Goal: Task Accomplishment & Management: Complete application form

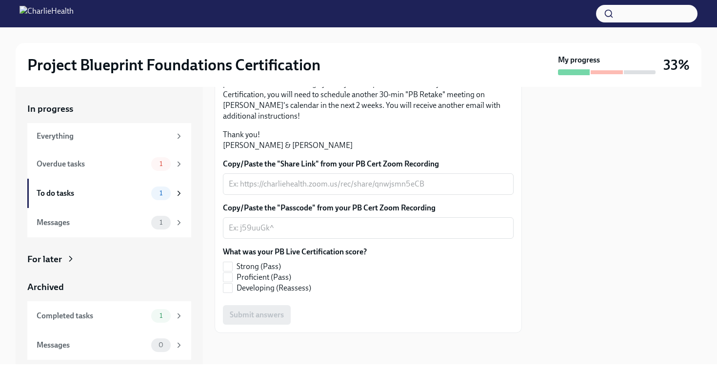
scroll to position [209, 0]
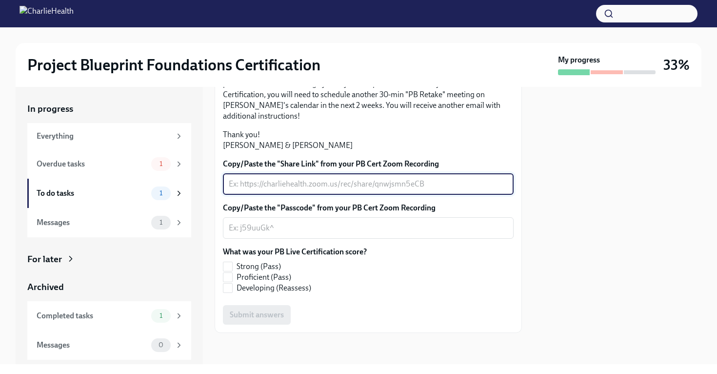
click at [303, 190] on textarea "Copy/Paste the "Share Link" from your PB Cert Zoom Recording" at bounding box center [368, 184] width 279 height 12
paste textarea "[URL][DOMAIN_NAME]"
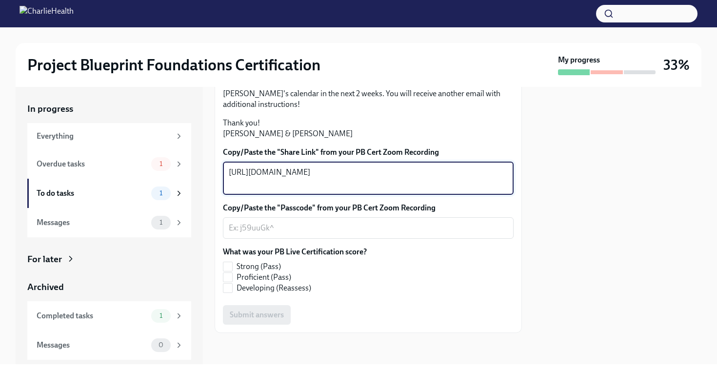
scroll to position [234, 0]
type textarea "[URL][DOMAIN_NAME]"
click at [327, 234] on textarea "Copy/Paste the "Passcode" from your PB Cert Zoom Recording" at bounding box center [368, 228] width 279 height 12
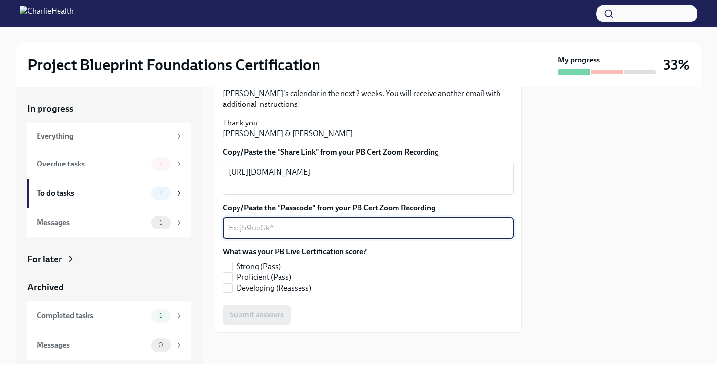
paste textarea "$5UbcKU!"
type textarea "$5UbcKU!"
click at [265, 277] on span "Proficient (Pass)" at bounding box center [264, 277] width 55 height 11
click at [232, 277] on input "Proficient (Pass)" at bounding box center [227, 277] width 9 height 9
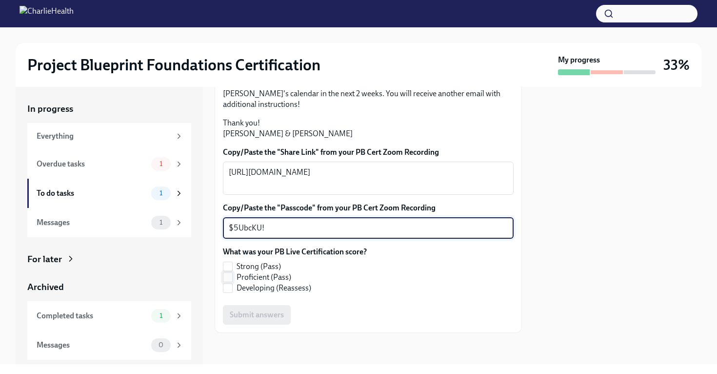
checkbox input "true"
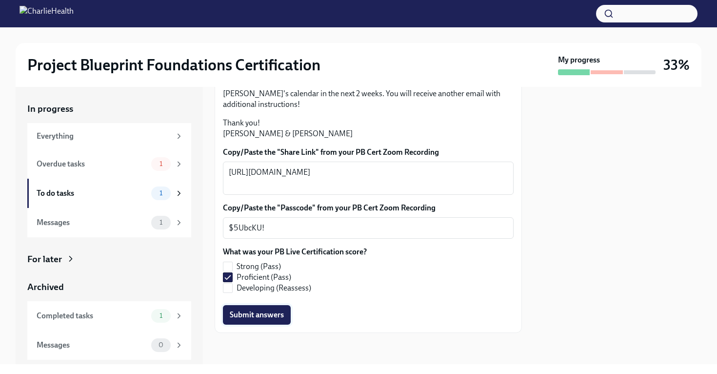
click at [269, 315] on span "Submit answers" at bounding box center [257, 315] width 54 height 10
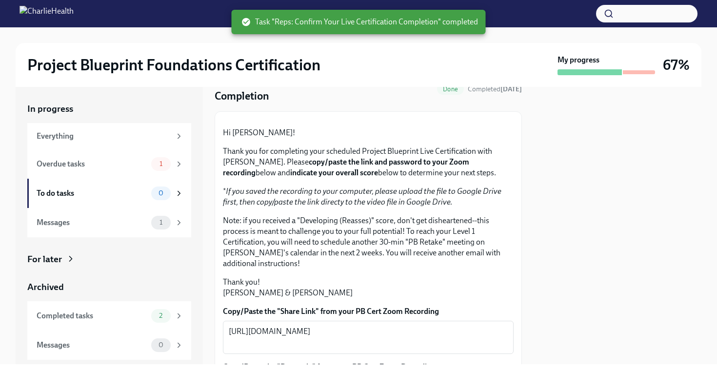
scroll to position [0, 0]
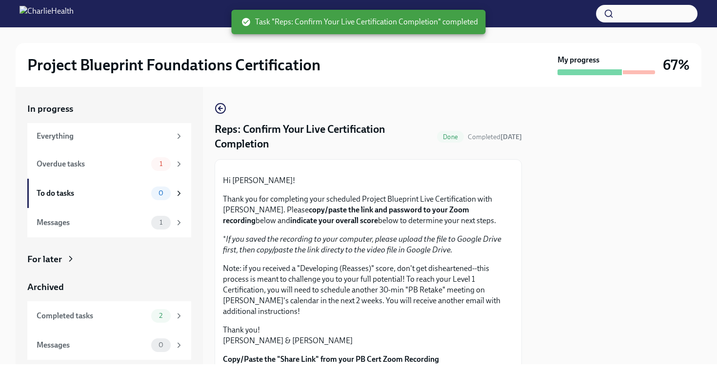
click at [643, 72] on div at bounding box center [639, 72] width 32 height 4
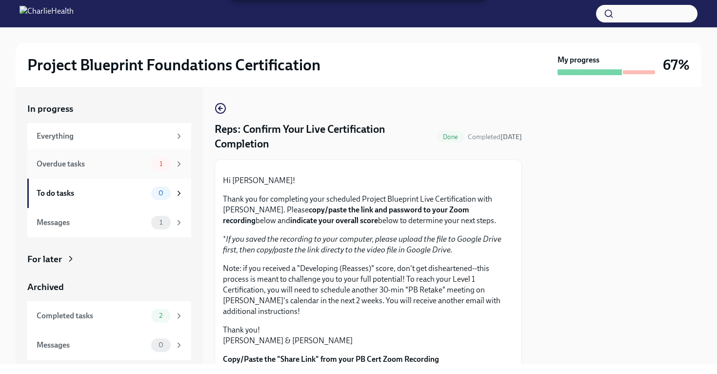
click at [110, 170] on div "Overdue tasks 1" at bounding box center [109, 163] width 164 height 29
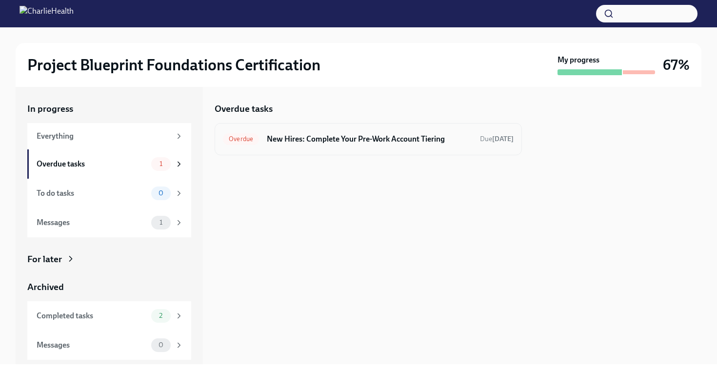
click at [335, 141] on h6 "New Hires: Complete Your Pre-Work Account Tiering" at bounding box center [369, 139] width 205 height 11
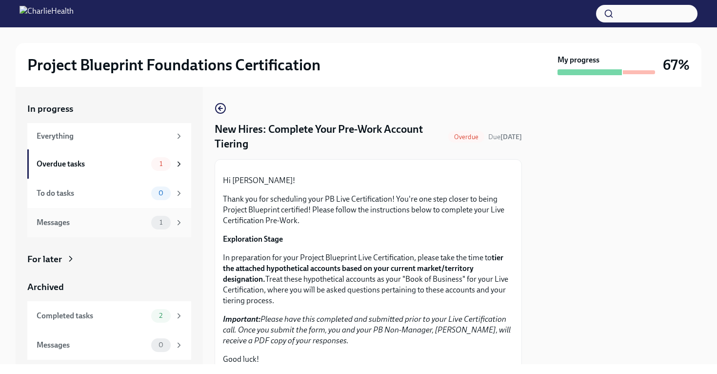
click at [102, 225] on div "Messages" at bounding box center [92, 222] width 111 height 11
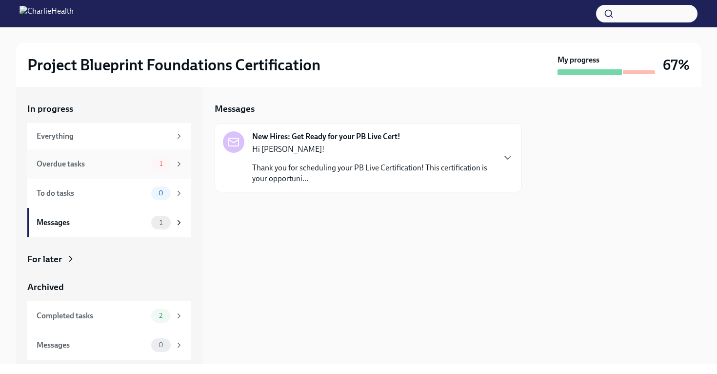
click at [117, 167] on div "Overdue tasks" at bounding box center [92, 164] width 111 height 11
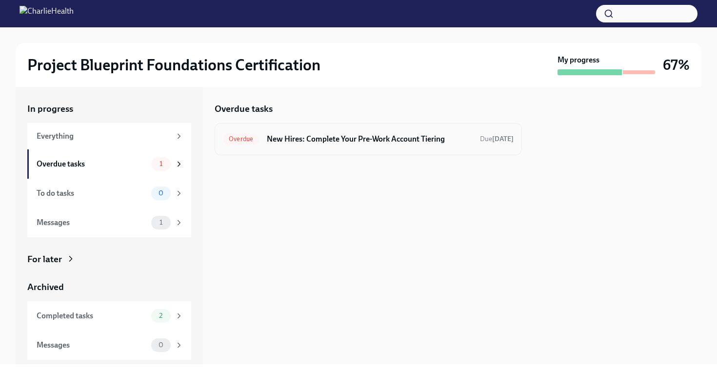
click at [326, 140] on h6 "New Hires: Complete Your Pre-Work Account Tiering" at bounding box center [369, 139] width 205 height 11
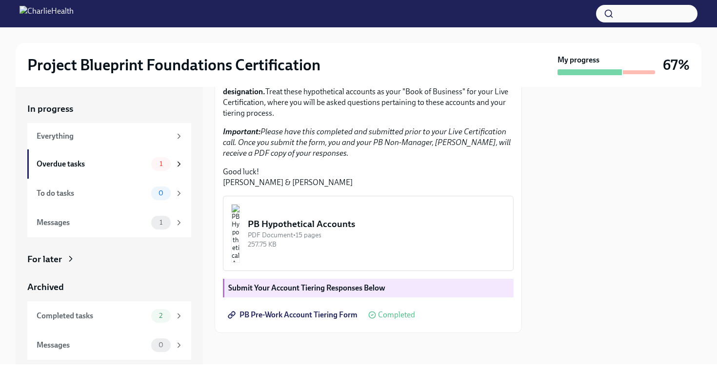
scroll to position [242, 0]
click at [114, 194] on div "To do tasks" at bounding box center [92, 193] width 111 height 11
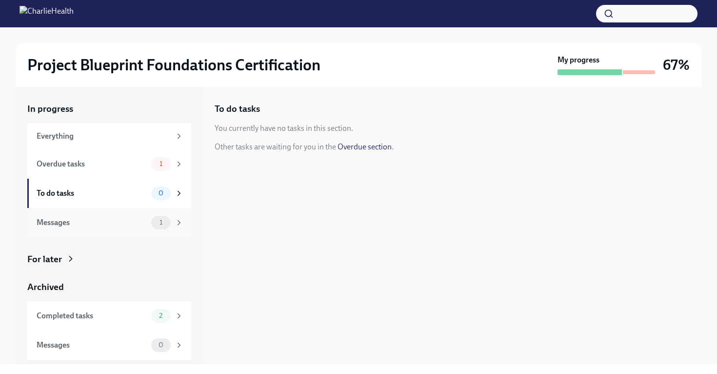
click at [122, 214] on div "Messages 1" at bounding box center [109, 222] width 164 height 29
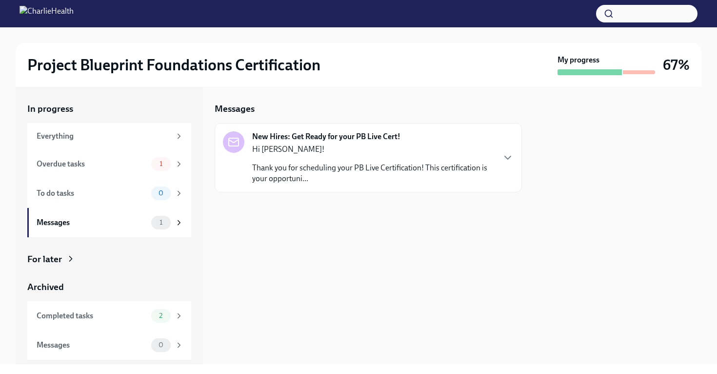
click at [643, 75] on div at bounding box center [607, 72] width 98 height 6
click at [112, 313] on div "Completed tasks" at bounding box center [92, 315] width 111 height 11
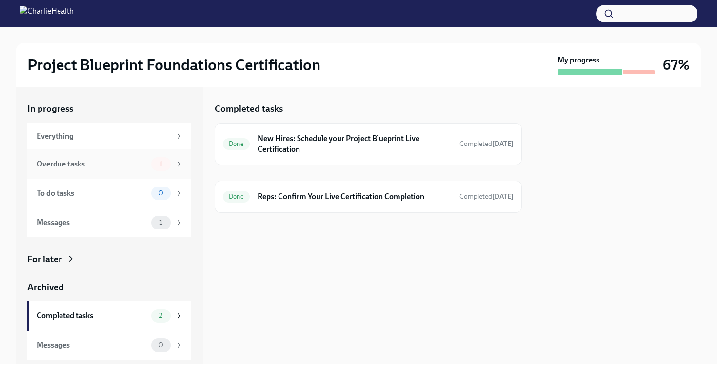
click at [119, 167] on div "Overdue tasks" at bounding box center [92, 164] width 111 height 11
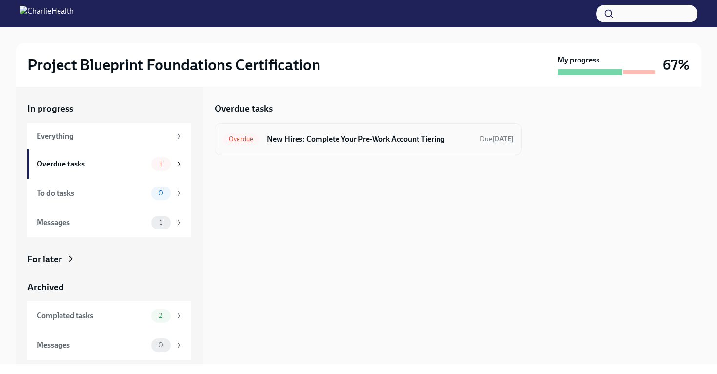
click at [378, 131] on div "Overdue New Hires: Complete Your Pre-Work Account Tiering Due [DATE]" at bounding box center [368, 139] width 291 height 16
